Goal: Information Seeking & Learning: Learn about a topic

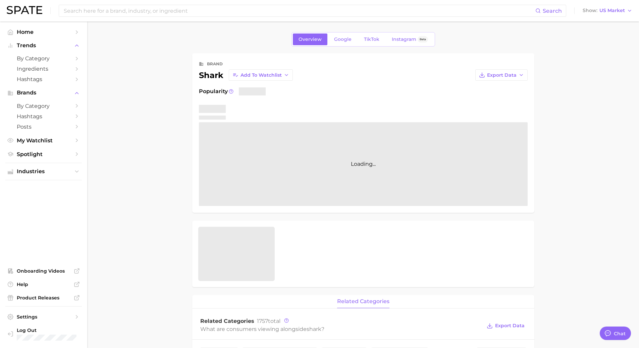
type textarea "x"
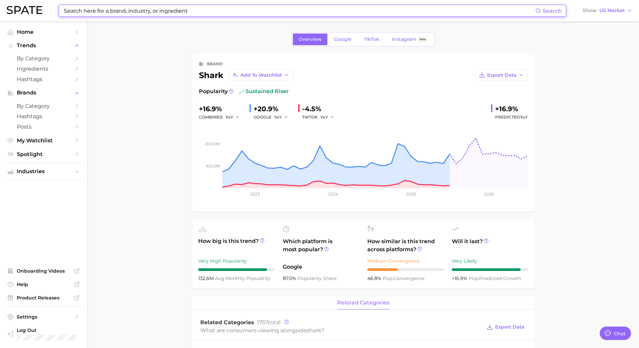
click at [228, 14] on input at bounding box center [299, 10] width 472 height 11
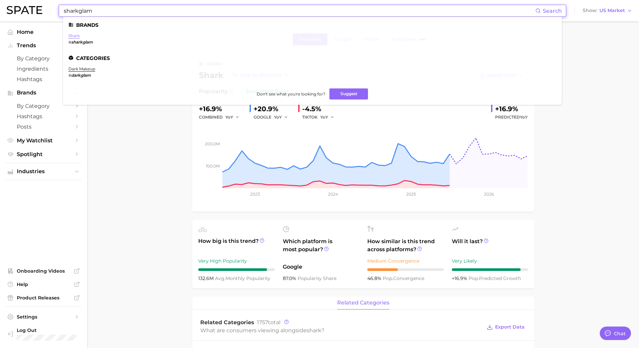
type input "sharkglam"
click at [75, 37] on link "shark" at bounding box center [73, 35] width 11 height 5
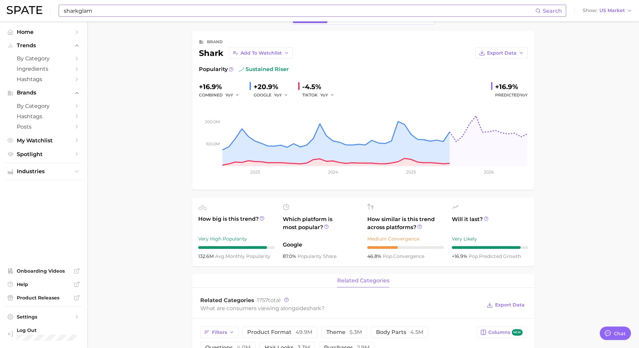
scroll to position [22, 0]
click at [270, 52] on span "Add to Watchlist" at bounding box center [260, 54] width 41 height 6
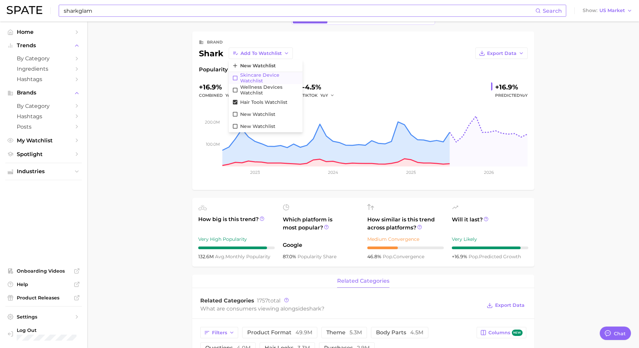
click at [234, 78] on icon at bounding box center [235, 78] width 6 height 6
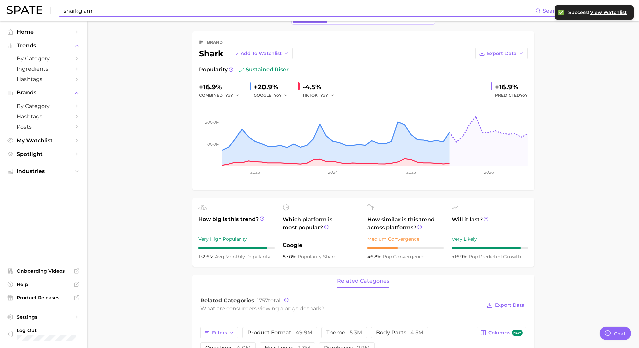
scroll to position [146, 0]
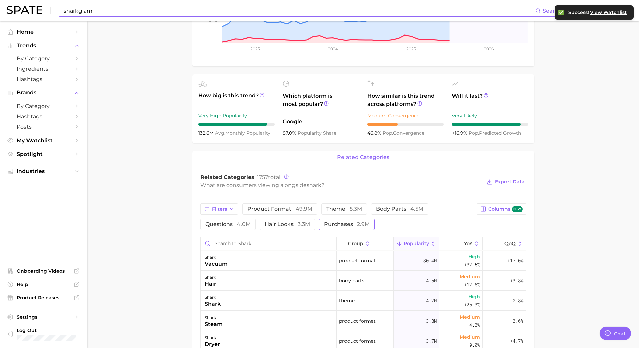
click at [347, 228] on button "purchases 2.9m" at bounding box center [347, 224] width 56 height 11
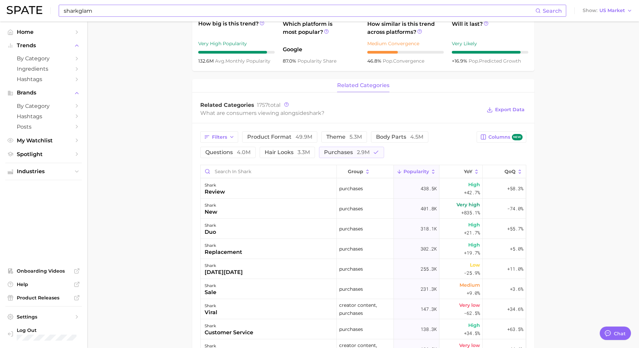
scroll to position [206, 0]
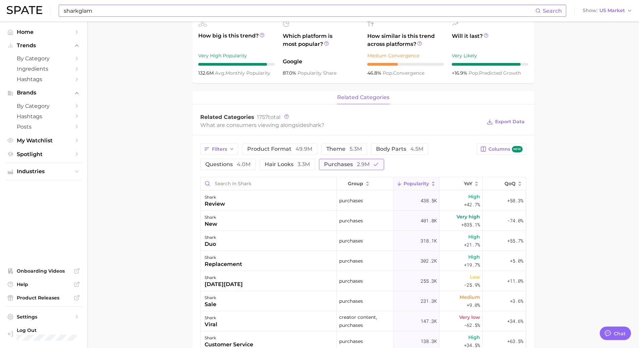
click at [336, 168] on button "purchases 2.9m" at bounding box center [351, 164] width 65 height 11
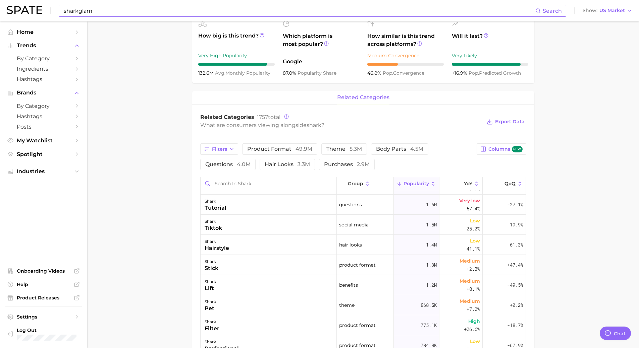
scroll to position [158, 0]
click at [114, 13] on input "sharkglam" at bounding box center [299, 10] width 472 height 11
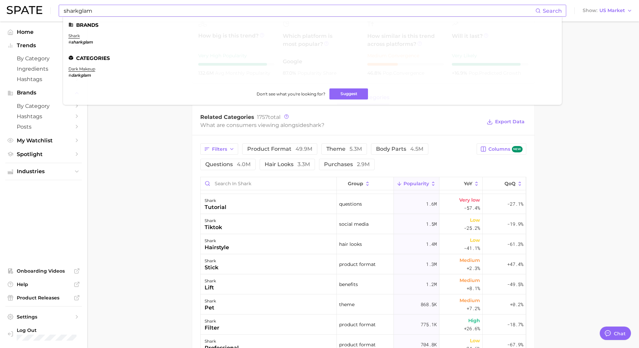
click at [88, 43] on em "sharkglam" at bounding box center [82, 42] width 22 height 5
click at [152, 144] on main "Overview Google TikTok Instagram Beta brand shark Add to Watchlist Export Data …" at bounding box center [363, 191] width 552 height 751
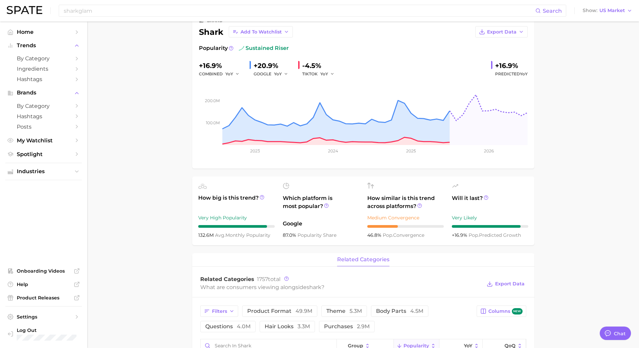
scroll to position [0, 0]
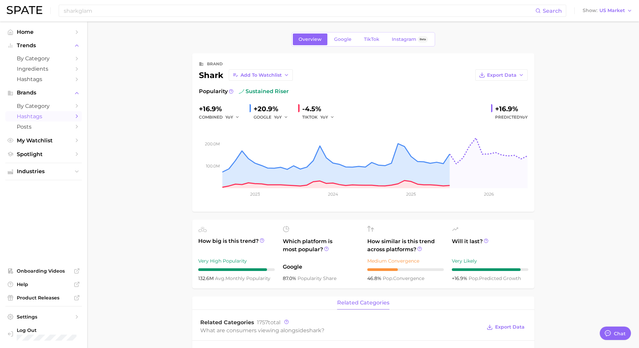
click at [52, 115] on span "Hashtags" at bounding box center [44, 116] width 54 height 6
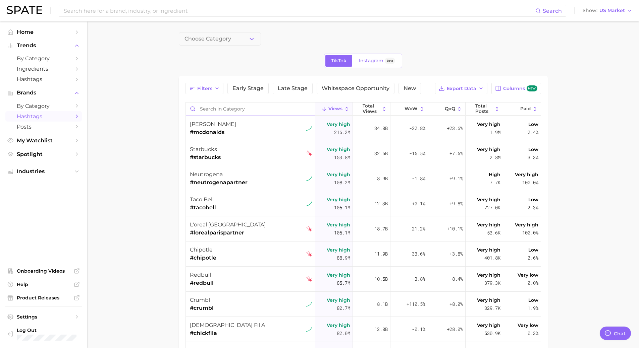
click at [217, 111] on input "Search in category" at bounding box center [250, 109] width 129 height 13
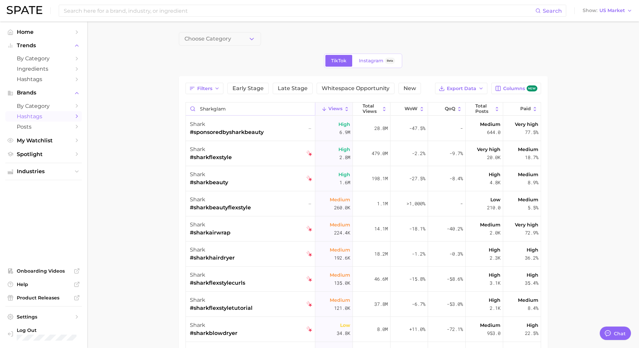
type input "sharkglam"
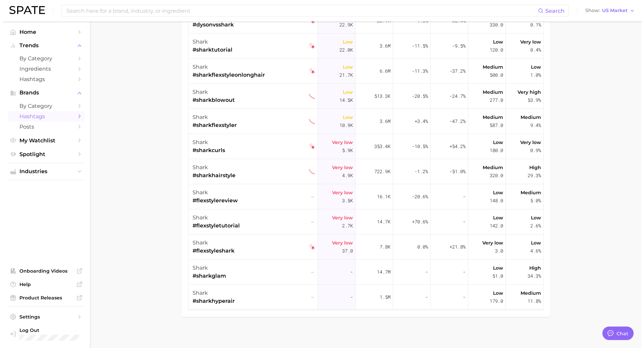
scroll to position [143, 0]
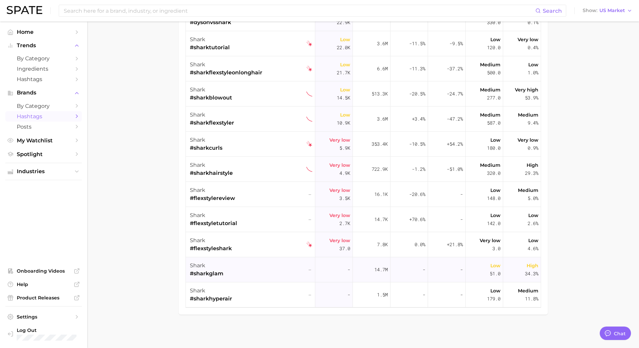
click at [202, 271] on span "#sharkglam" at bounding box center [207, 274] width 34 height 8
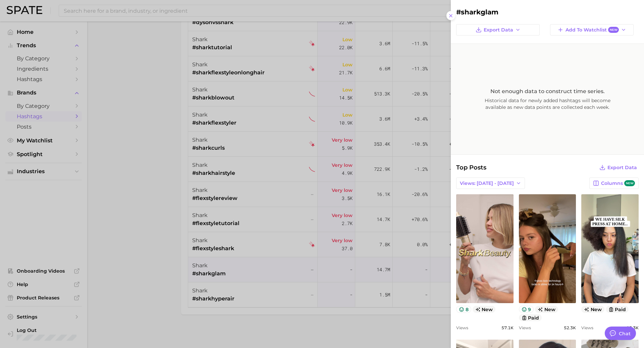
scroll to position [0, 0]
click at [583, 31] on span "Add to Watchlist New" at bounding box center [591, 30] width 53 height 6
click at [567, 77] on span "Hair Tools Watchlist" at bounding box center [584, 79] width 47 height 6
click at [528, 15] on h2 "#sharkglam" at bounding box center [547, 12] width 182 height 8
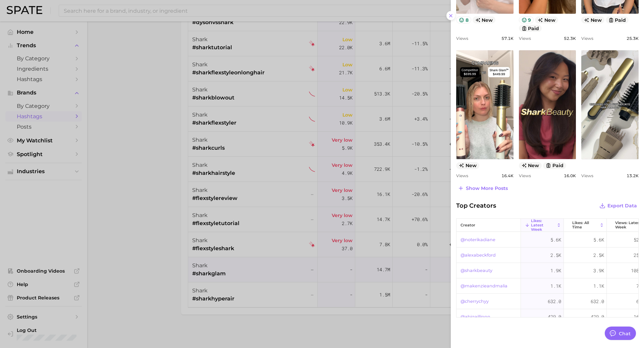
scroll to position [290, 0]
click at [494, 199] on div "#sharkglam Export Data Add to Watchlist New Not enough data to construct time s…" at bounding box center [547, 32] width 193 height 645
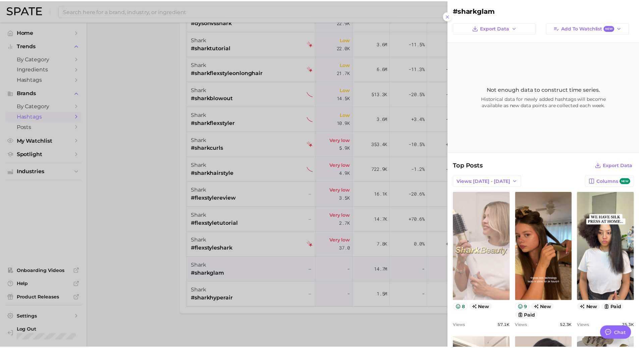
scroll to position [0, 0]
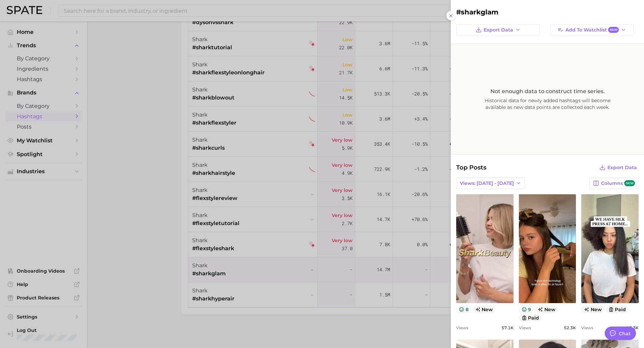
click at [151, 245] on div at bounding box center [322, 174] width 644 height 348
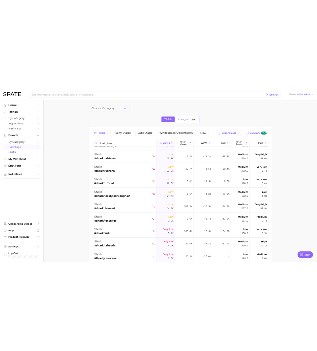
scroll to position [143, 0]
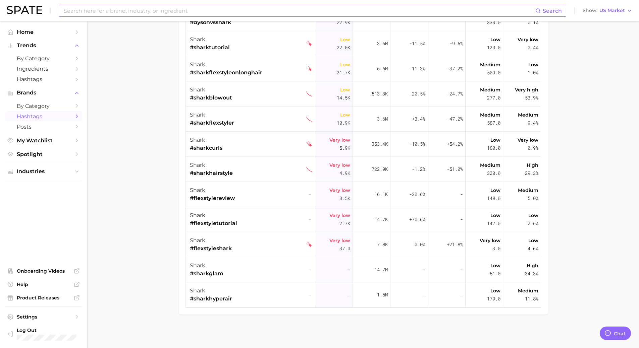
type textarea "x"
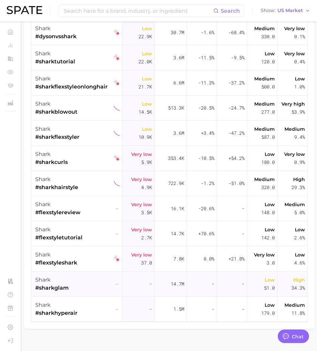
click at [54, 284] on span "#sharkglam" at bounding box center [52, 288] width 34 height 8
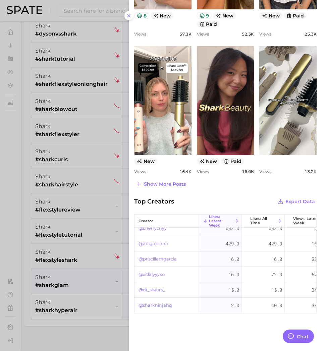
scroll to position [0, 0]
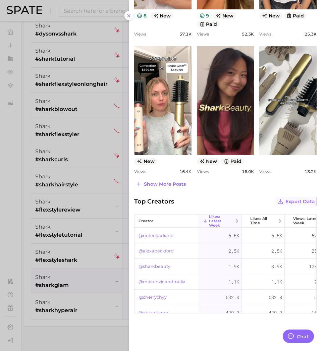
click at [290, 201] on span "Export Data" at bounding box center [300, 202] width 30 height 6
